Goal: Task Accomplishment & Management: Manage account settings

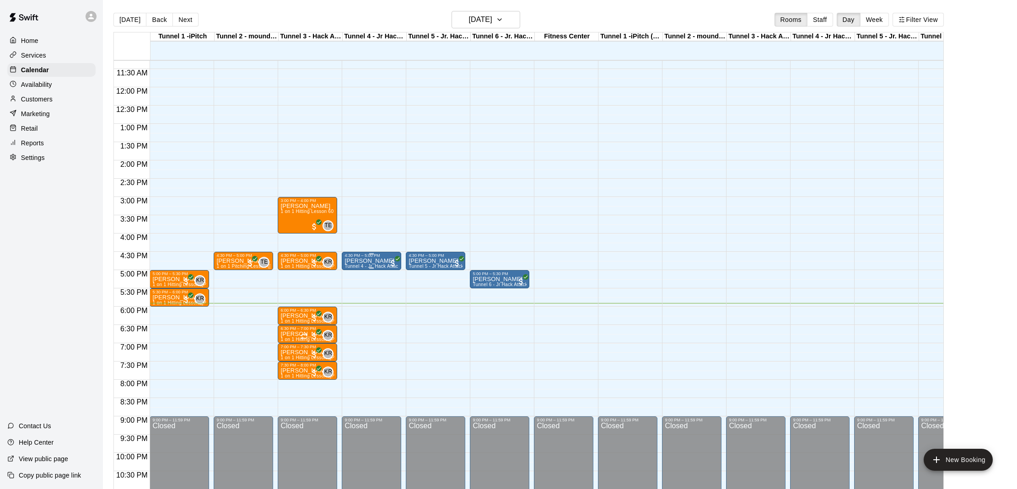
scroll to position [0, 0]
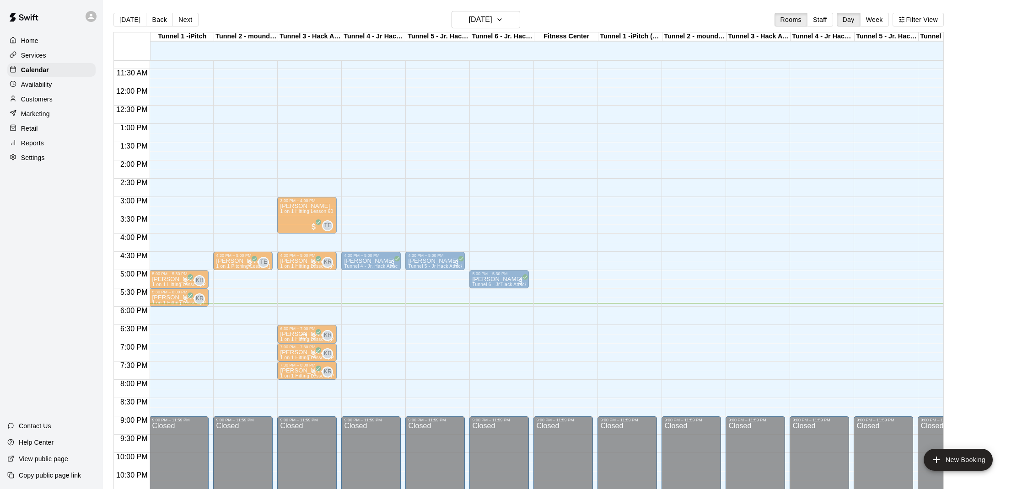
click at [298, 310] on div "6:00 PM – 6:30 PM [PERSON_NAME] 1 on 1 Hitting Lesson ([PERSON_NAME]) KR 0" at bounding box center [307, 316] width 54 height 16
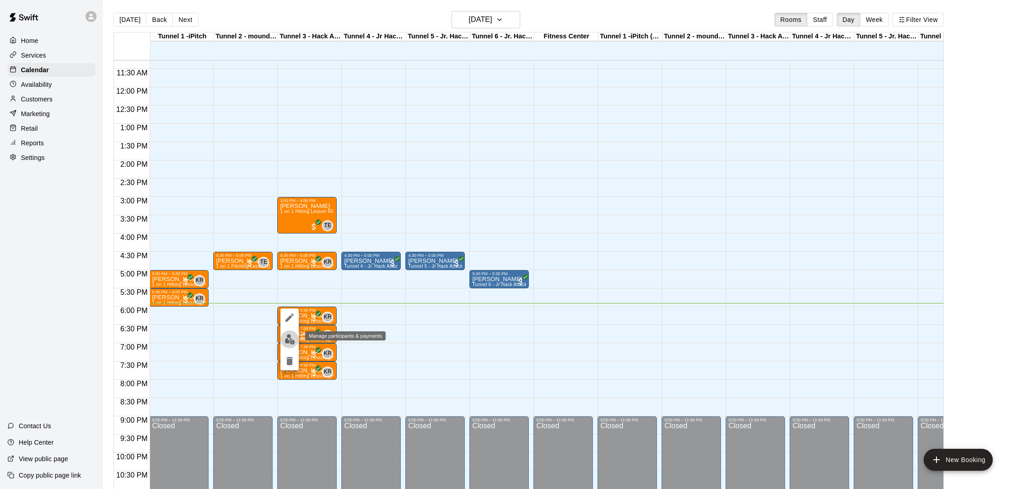
click at [291, 335] on img "edit" at bounding box center [290, 339] width 11 height 11
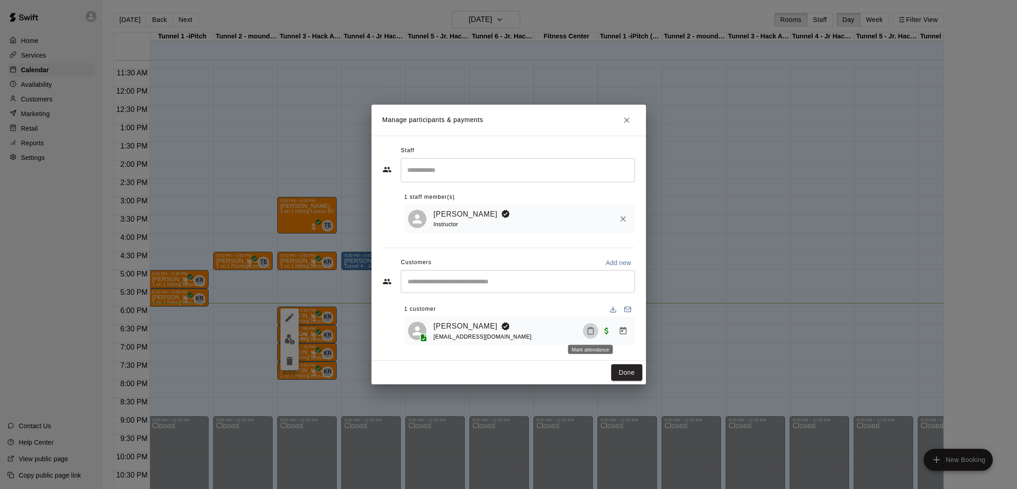
click at [585, 333] on button "Mark attendance" at bounding box center [591, 331] width 16 height 16
click at [599, 331] on icon at bounding box center [601, 331] width 8 height 8
click at [627, 366] on button "Done" at bounding box center [626, 373] width 31 height 17
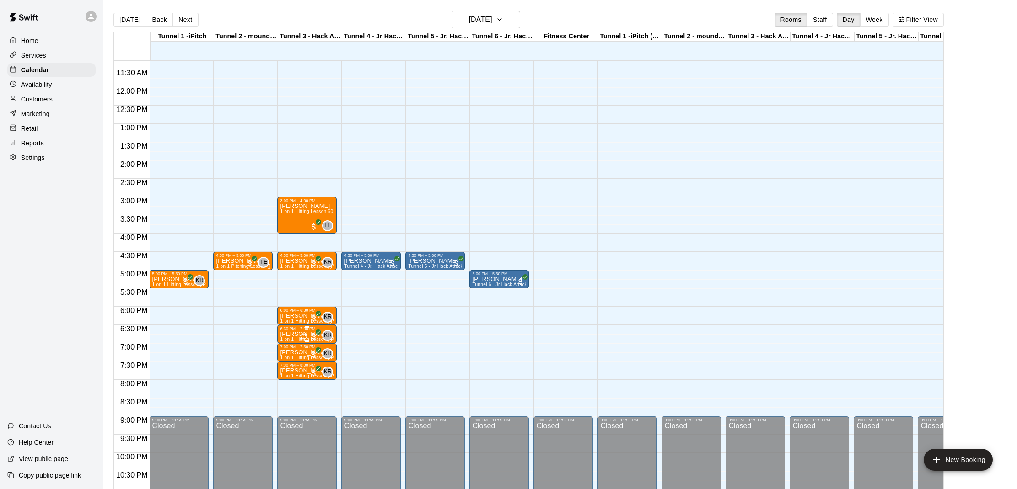
click at [307, 333] on div at bounding box center [309, 336] width 18 height 9
click at [310, 364] on img "edit" at bounding box center [310, 363] width 11 height 11
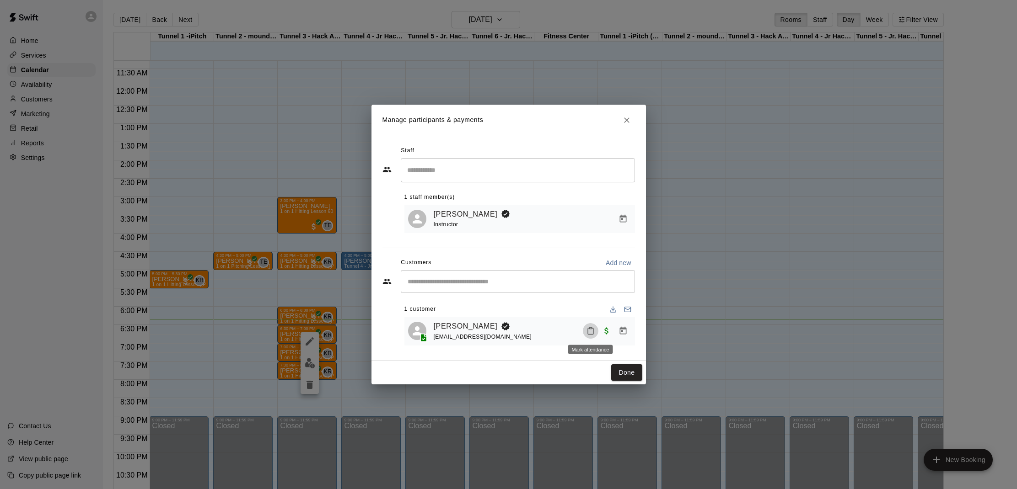
click at [585, 332] on button "Mark attendance" at bounding box center [591, 331] width 16 height 16
click at [603, 334] on icon at bounding box center [601, 331] width 5 height 6
click at [639, 380] on button "Done" at bounding box center [626, 373] width 31 height 17
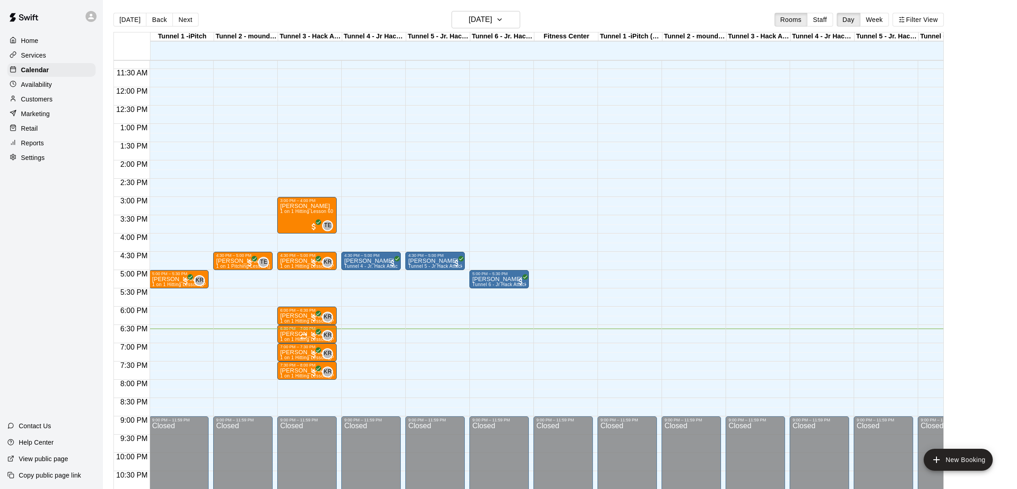
scroll to position [15, 0]
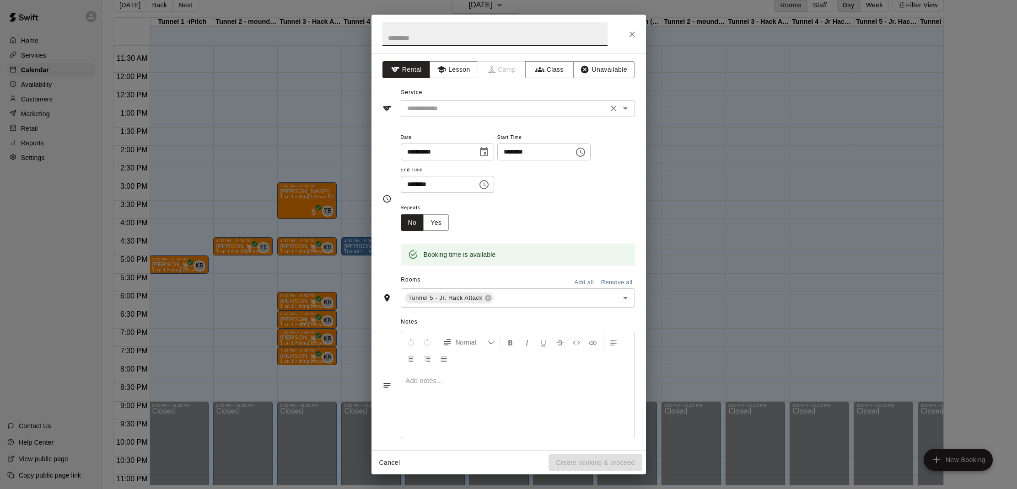
click at [460, 113] on input "text" at bounding box center [504, 108] width 202 height 11
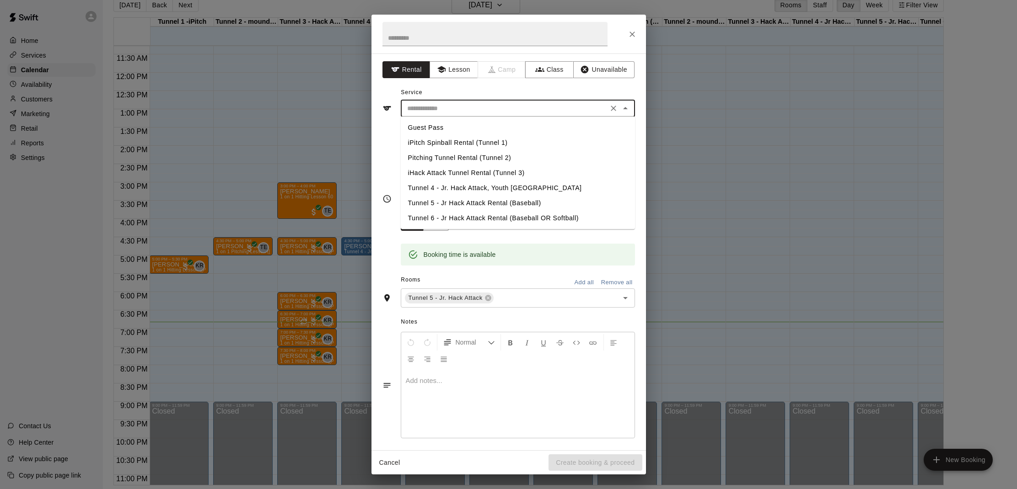
click at [471, 196] on li "Tunnel 5 - Jr Hack Attack Rental (Baseball)" at bounding box center [518, 203] width 234 height 15
type input "**********"
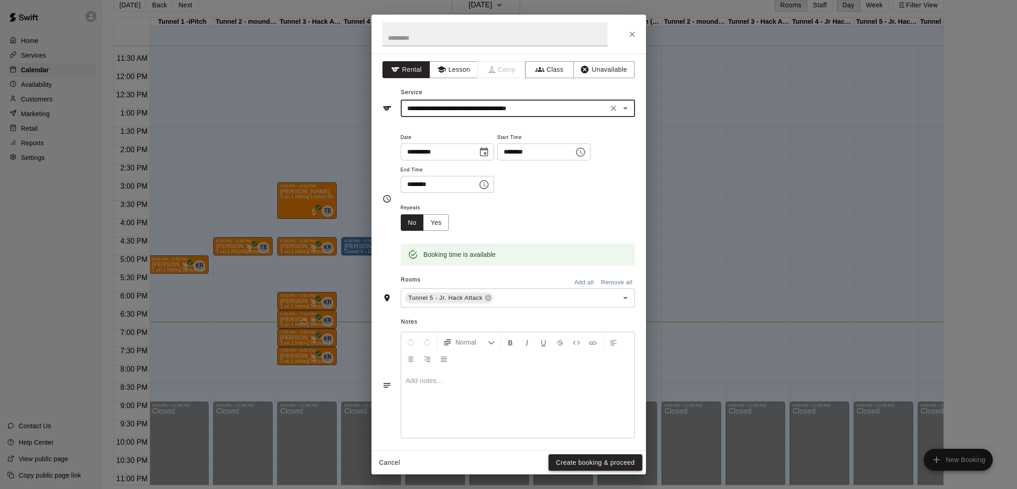
click at [589, 458] on button "Create booking & proceed" at bounding box center [594, 463] width 93 height 17
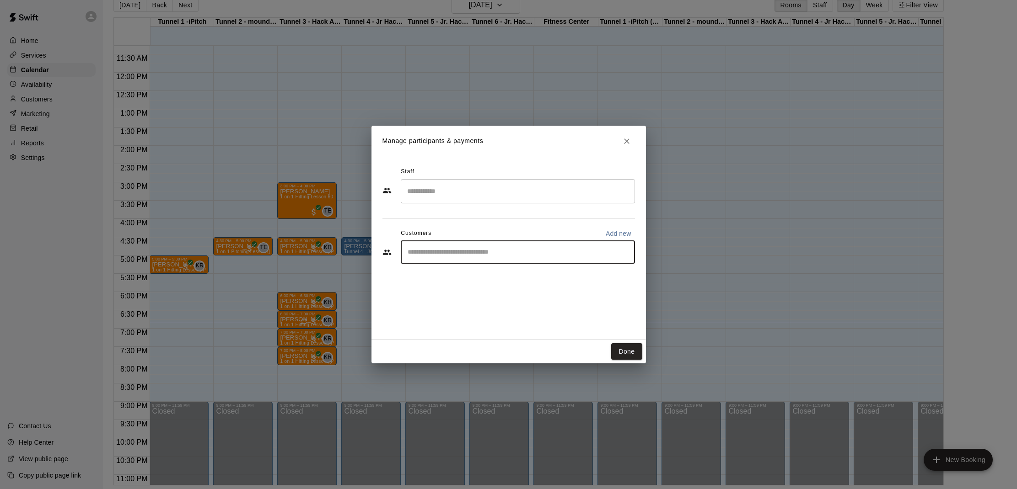
click at [451, 252] on input "Start typing to search customers..." at bounding box center [518, 252] width 226 height 9
type input "*"
type input "****"
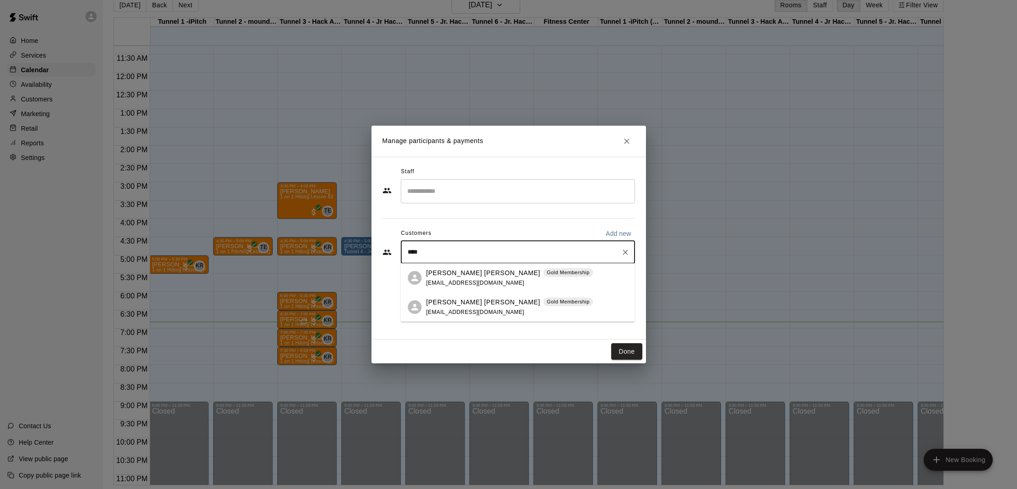
click at [452, 276] on p "[PERSON_NAME] [PERSON_NAME]" at bounding box center [483, 273] width 114 height 10
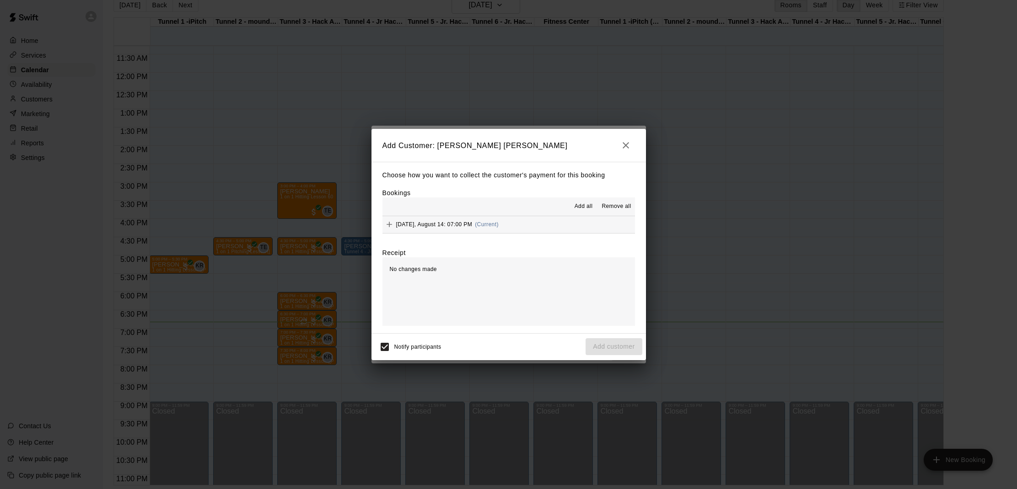
drag, startPoint x: 580, startPoint y: 193, endPoint x: 580, endPoint y: 199, distance: 5.1
click at [580, 198] on div "Bookings Add all Remove all [DATE], August 14: 07:00 PM (Current)" at bounding box center [508, 210] width 252 height 45
drag, startPoint x: 581, startPoint y: 205, endPoint x: 581, endPoint y: 210, distance: 5.5
click at [581, 205] on span "Add all" at bounding box center [584, 206] width 18 height 9
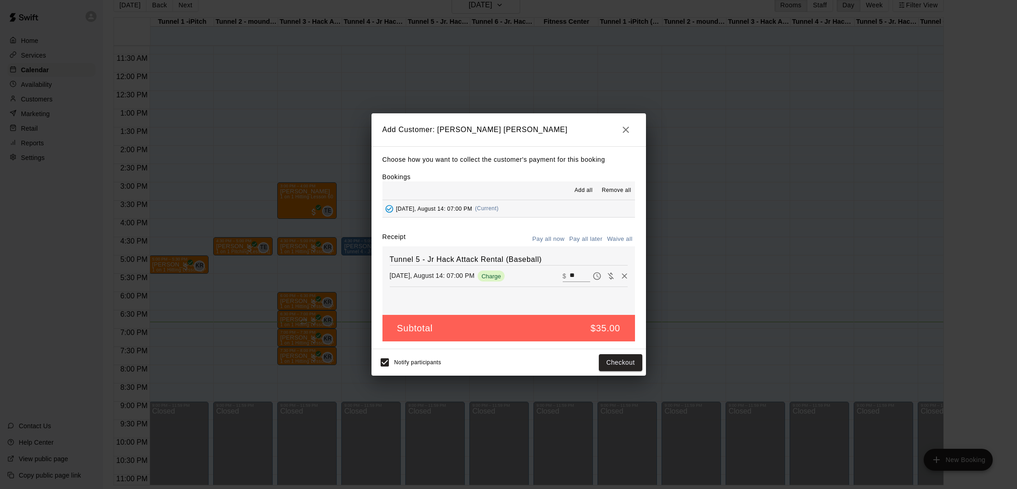
click at [614, 241] on button "Waive all" at bounding box center [620, 239] width 30 height 14
type input "*"
click at [615, 364] on button "Add customer" at bounding box center [613, 362] width 56 height 17
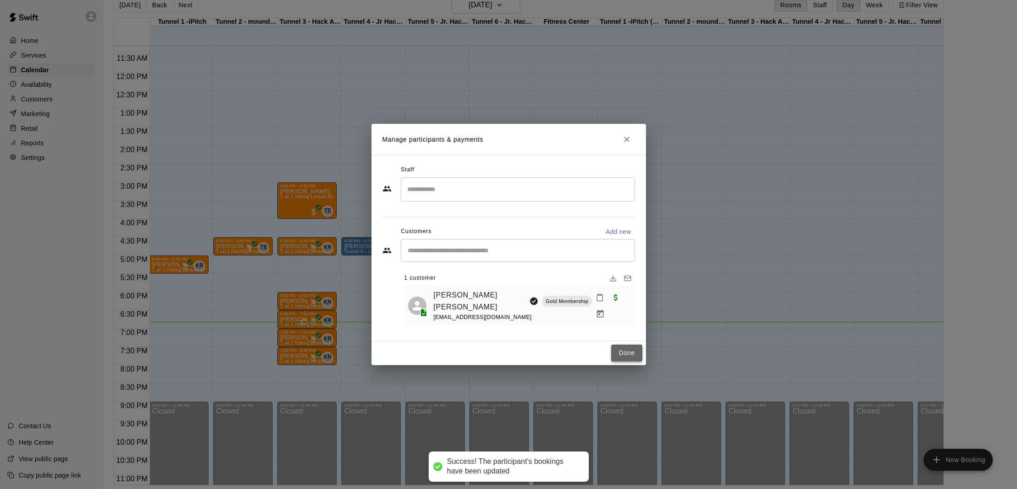
click at [617, 348] on button "Done" at bounding box center [626, 353] width 31 height 17
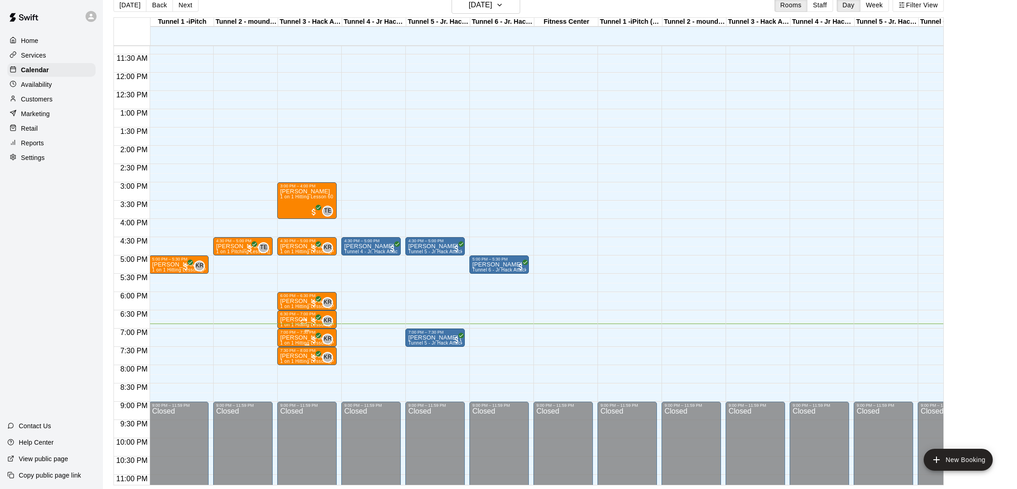
click at [308, 338] on p "[PERSON_NAME]" at bounding box center [307, 338] width 54 height 0
click at [289, 369] on img "edit" at bounding box center [290, 370] width 11 height 11
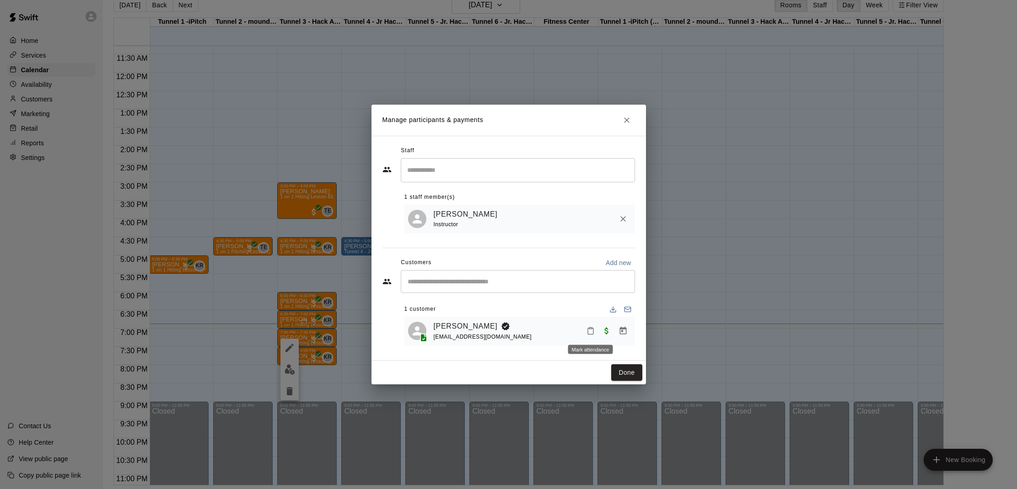
click at [590, 330] on icon "Mark attendance" at bounding box center [590, 331] width 8 height 8
click at [612, 334] on p "[PERSON_NAME] attended" at bounding box center [652, 334] width 81 height 9
click at [625, 374] on button "Done" at bounding box center [626, 373] width 31 height 17
